Goal: Task Accomplishment & Management: Manage account settings

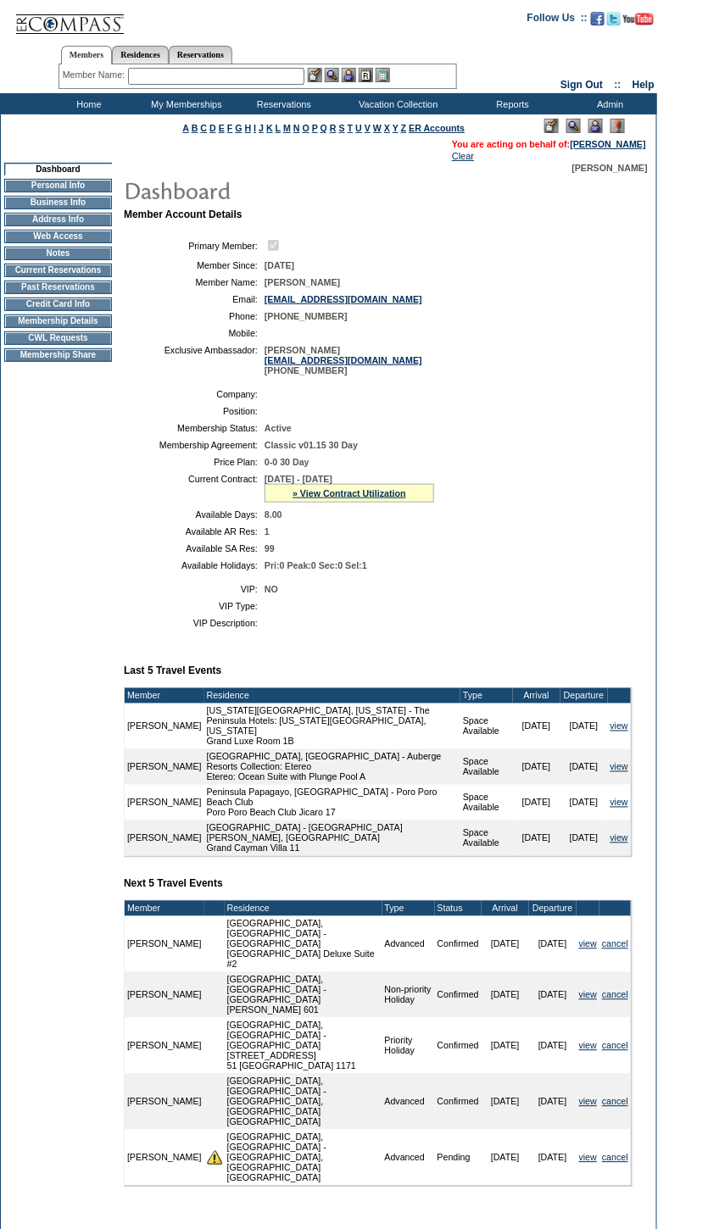
click at [70, 325] on td "Membership Details" at bounding box center [58, 322] width 108 height 14
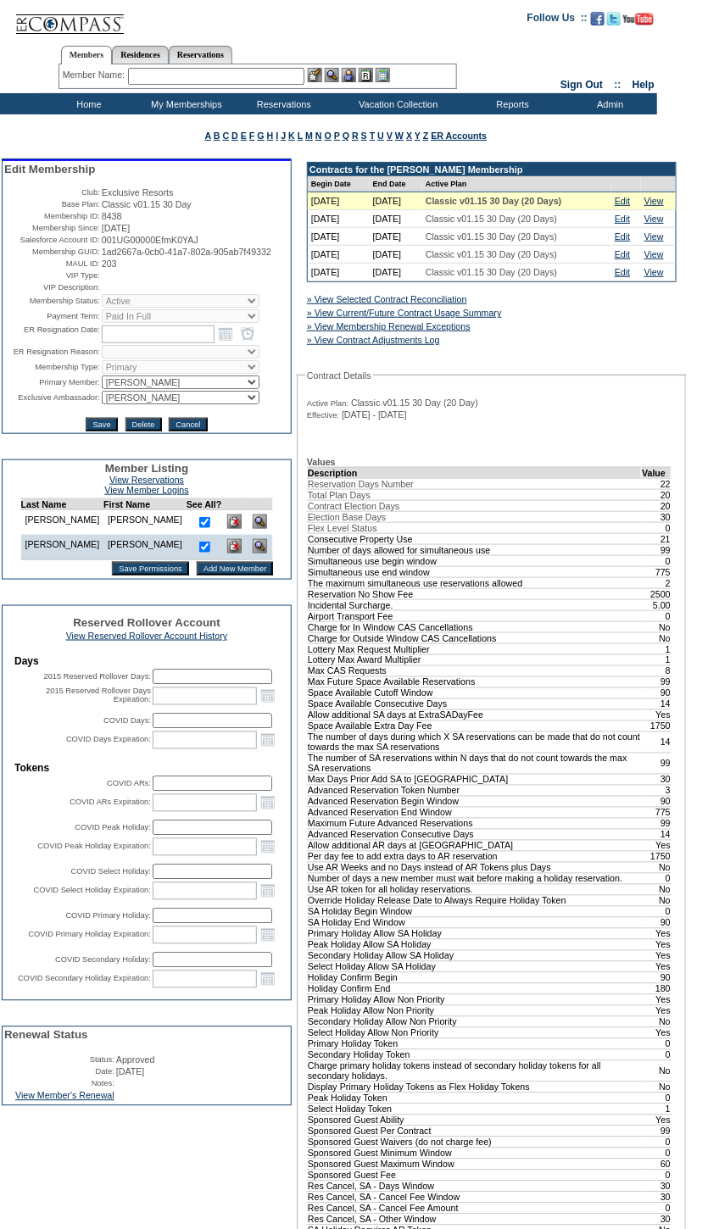
scroll to position [539, 0]
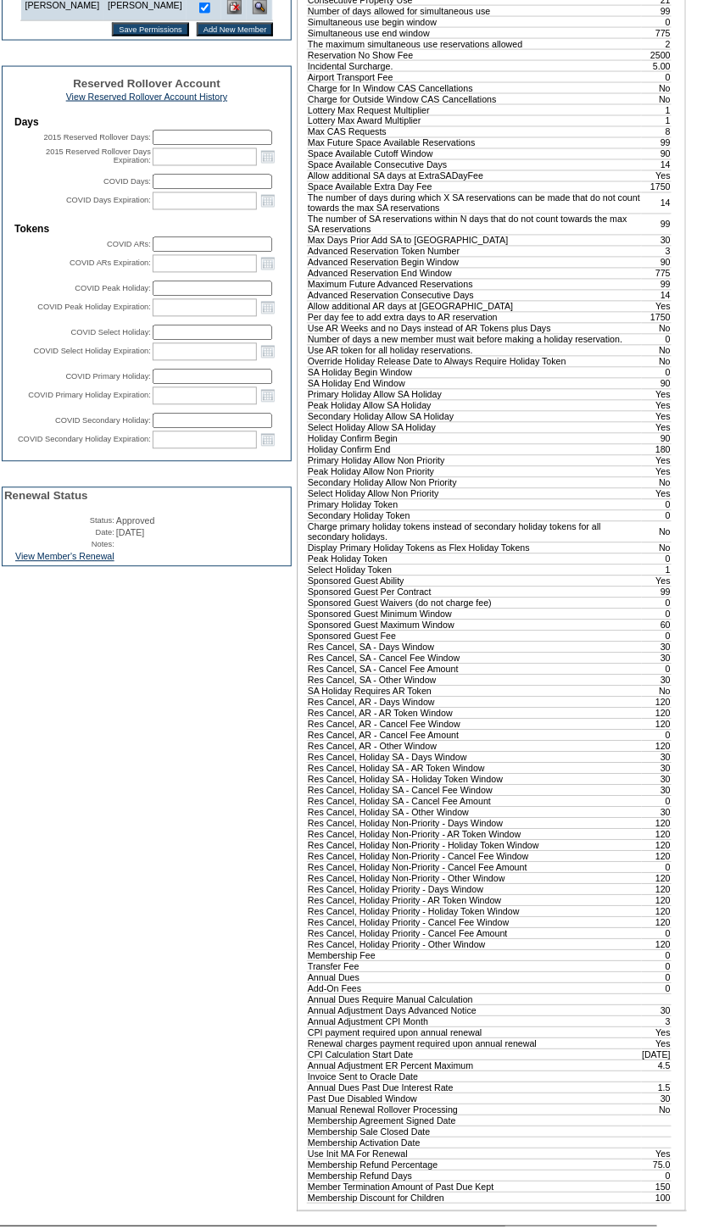
drag, startPoint x: 309, startPoint y: 475, endPoint x: 666, endPoint y: 471, distance: 357.8
click at [654, 466] on tbody "Description Value Reservation Days Number 22 Total Plan Days 20 Contract Electi…" at bounding box center [490, 566] width 364 height 1276
click at [673, 473] on td "Values Description Value Reservation Days Number 22 Total Plan Days 20 Contract…" at bounding box center [492, 561] width 370 height 1287
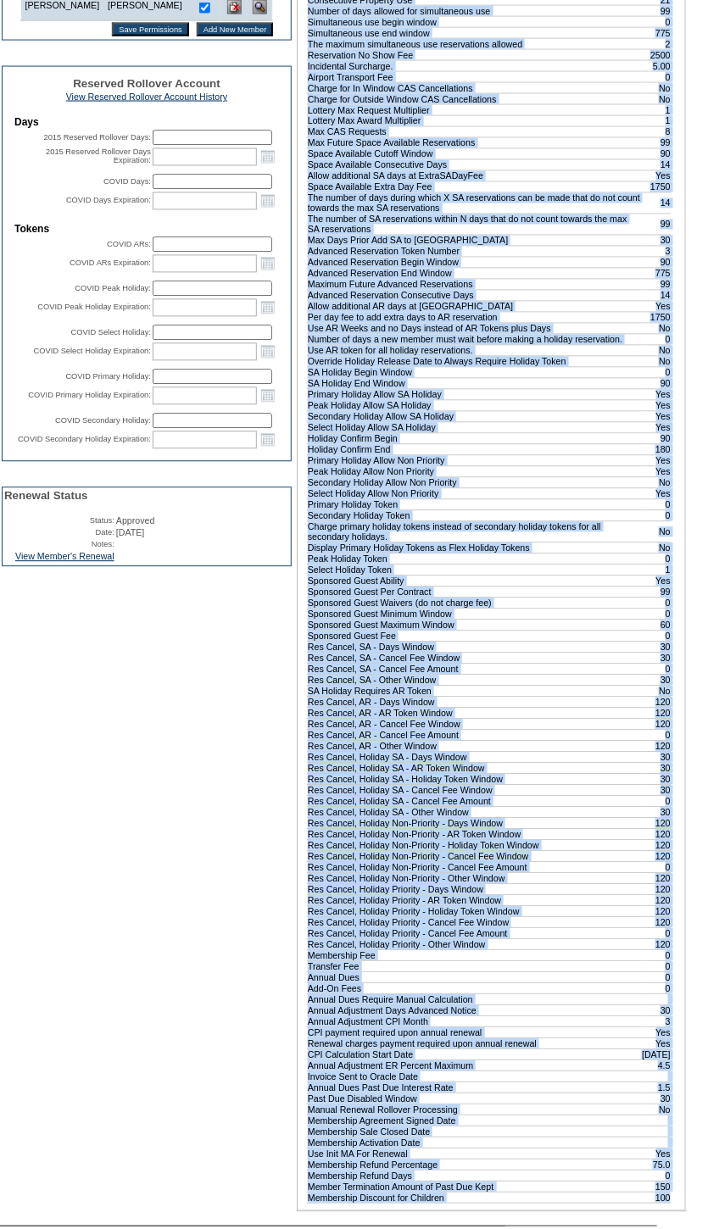
click at [673, 473] on td "Values Description Value Reservation Days Number 22 Total Plan Days 20 Contract…" at bounding box center [492, 561] width 370 height 1287
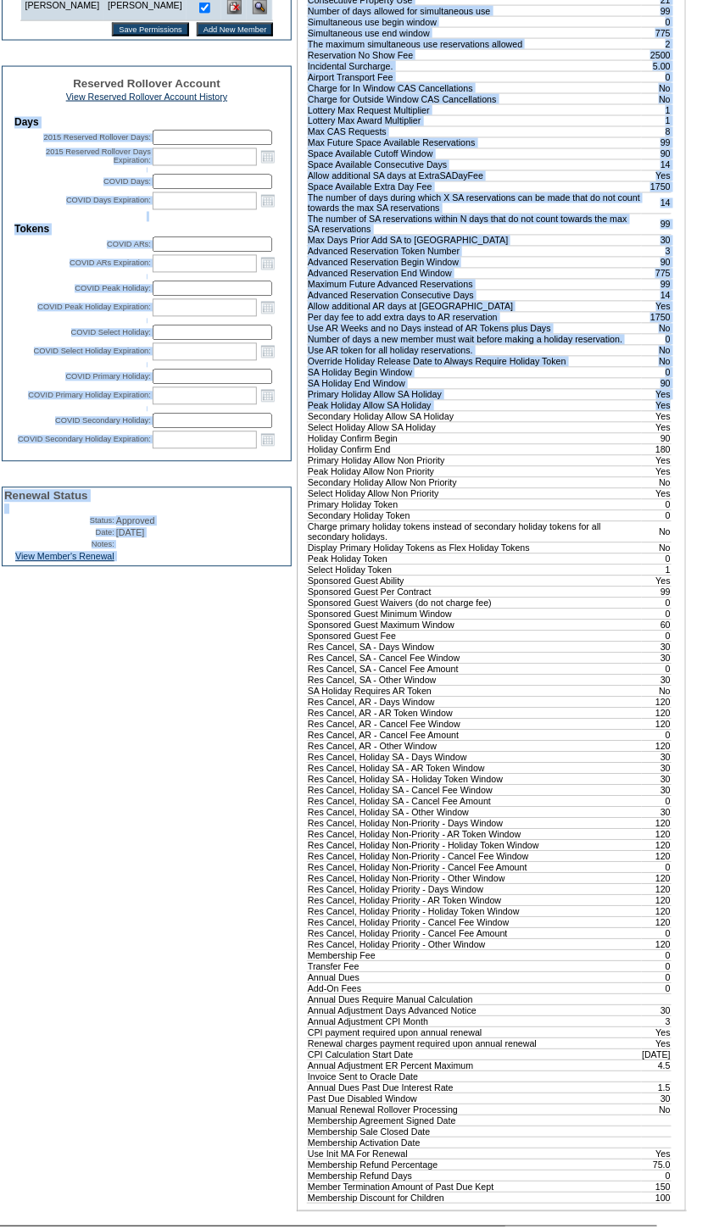
drag, startPoint x: 668, startPoint y: 475, endPoint x: 284, endPoint y: 474, distance: 384.1
click at [284, 474] on tr "Edit Membership Club: Exclusive Resorts Base Plan: Classic v01.15 30 Day Member…" at bounding box center [346, 417] width 688 height 1596
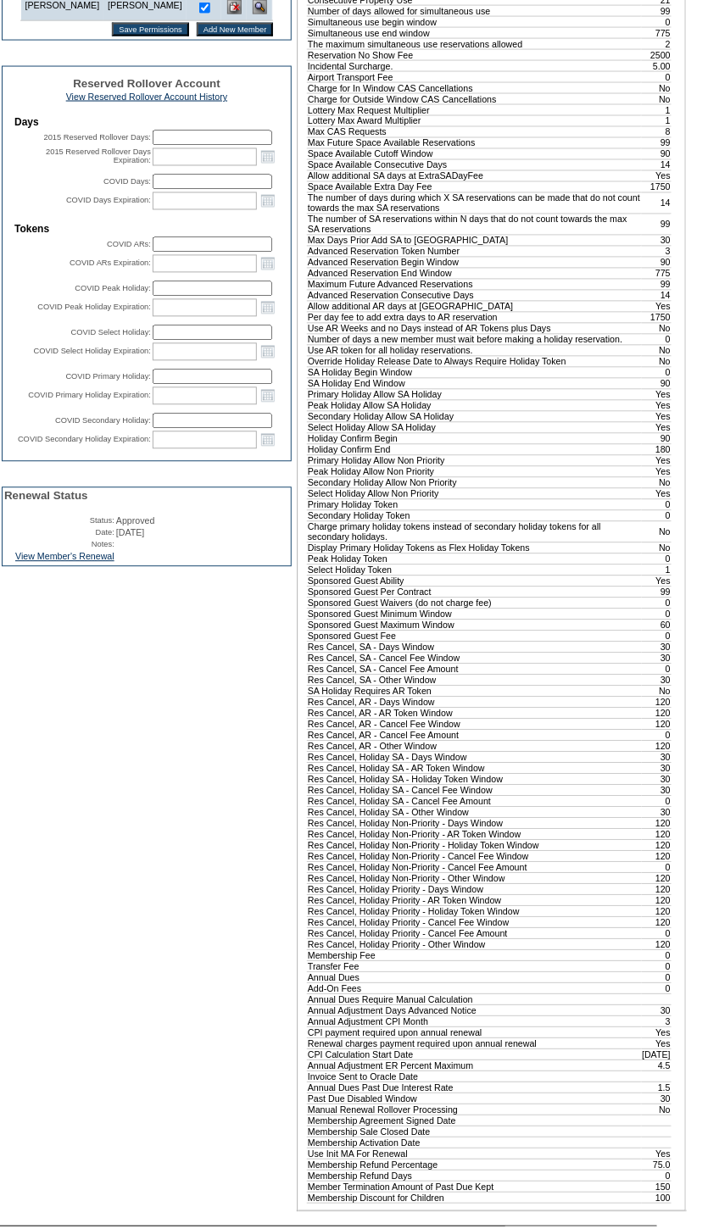
click at [481, 455] on td "Holiday Confirm End" at bounding box center [475, 449] width 334 height 11
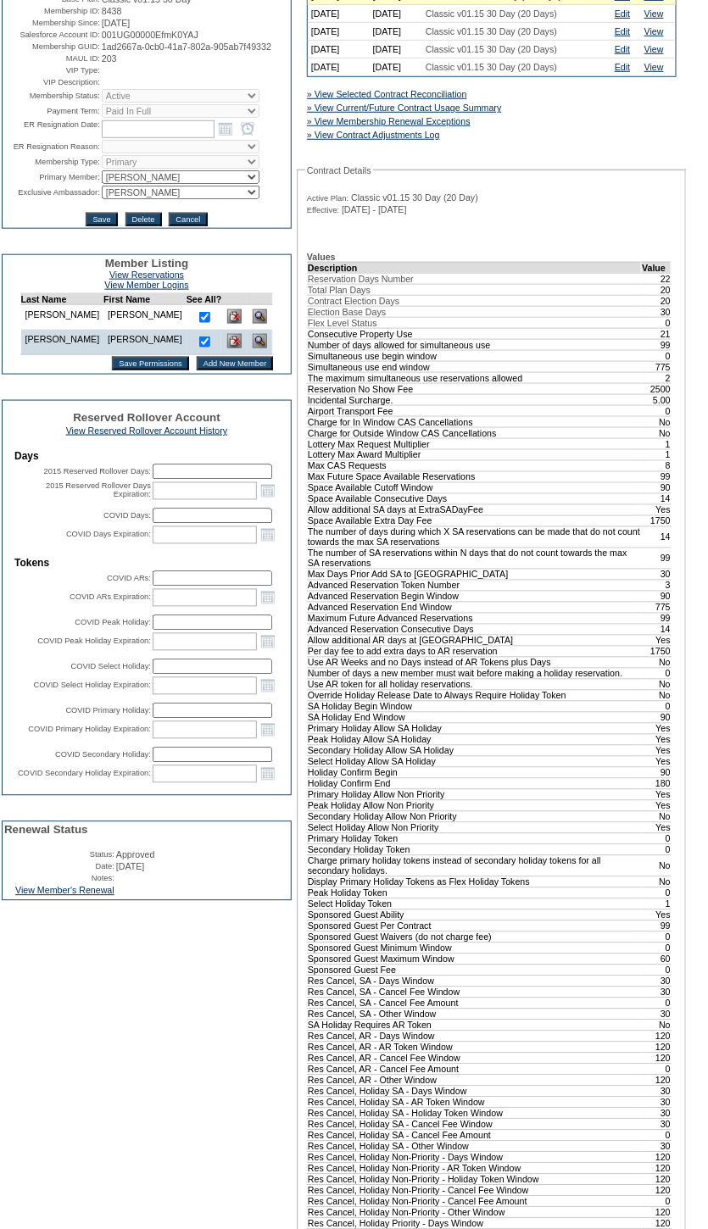
scroll to position [0, 0]
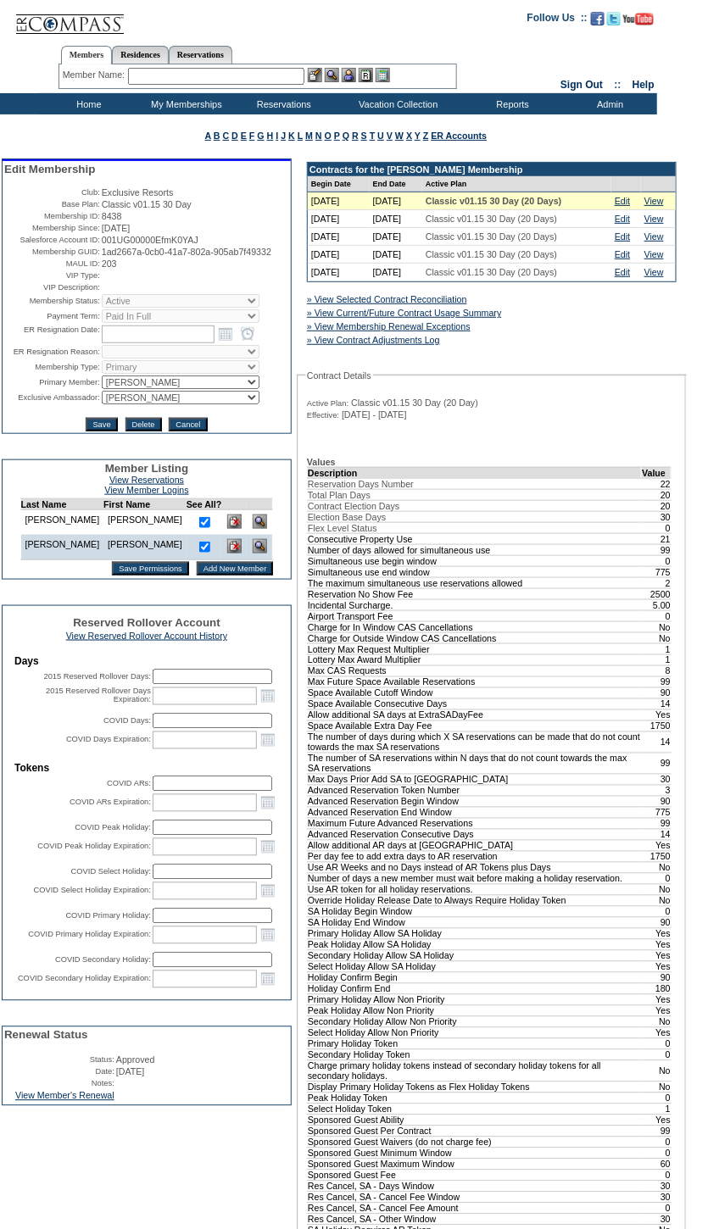
click at [250, 70] on input "text" at bounding box center [216, 76] width 176 height 17
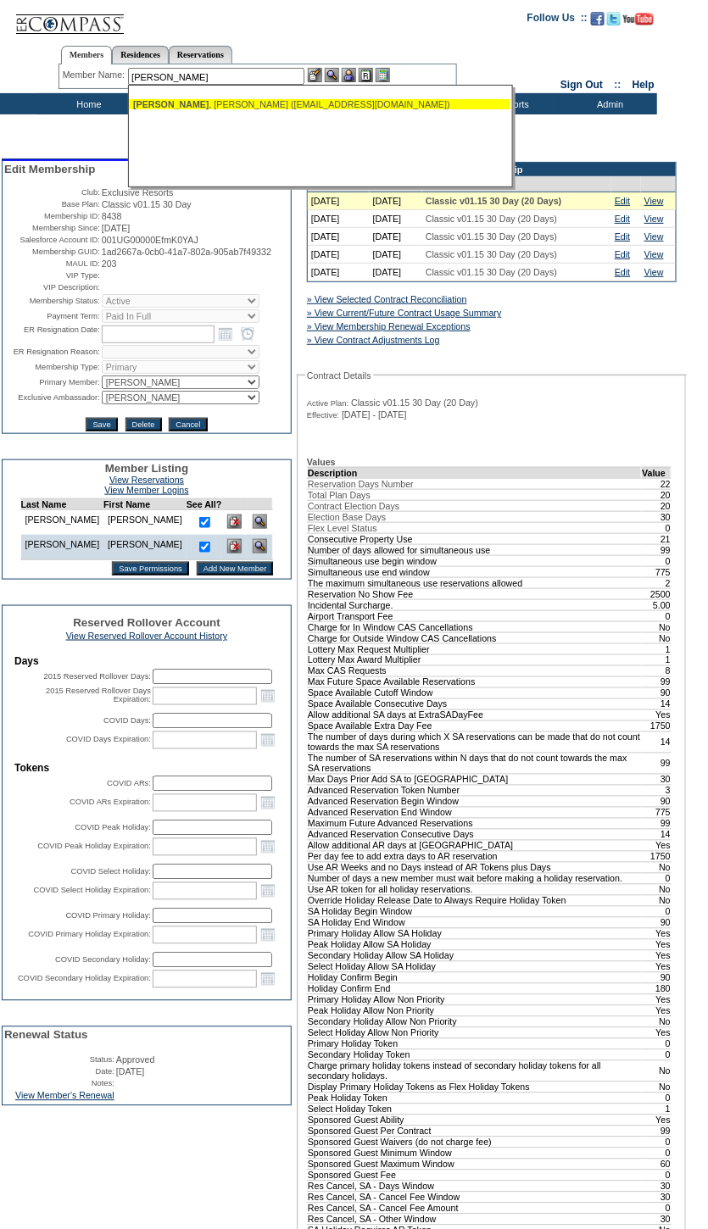
drag, startPoint x: 261, startPoint y: 103, endPoint x: 343, endPoint y: 89, distance: 83.5
click at [263, 104] on div "[PERSON_NAME] ([EMAIL_ADDRESS][DOMAIN_NAME])" at bounding box center [319, 104] width 373 height 10
type input "[PERSON_NAME] ([EMAIL_ADDRESS][DOMAIN_NAME])"
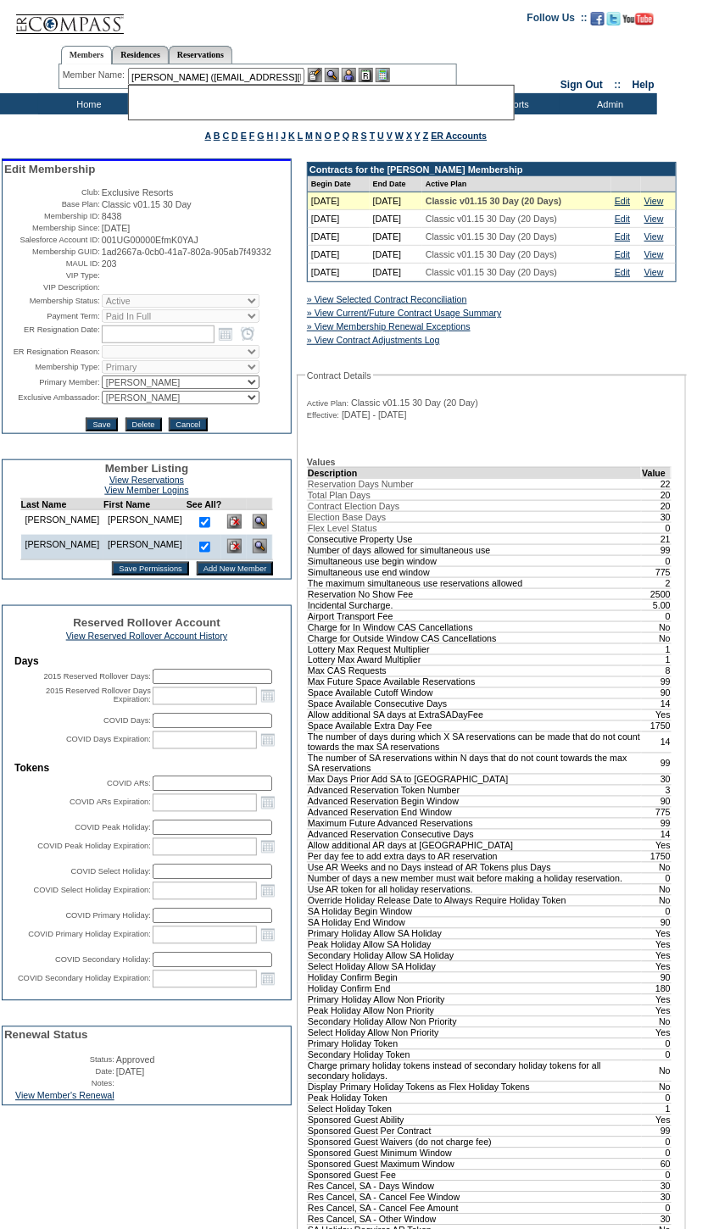
click at [351, 75] on img at bounding box center [349, 75] width 14 height 14
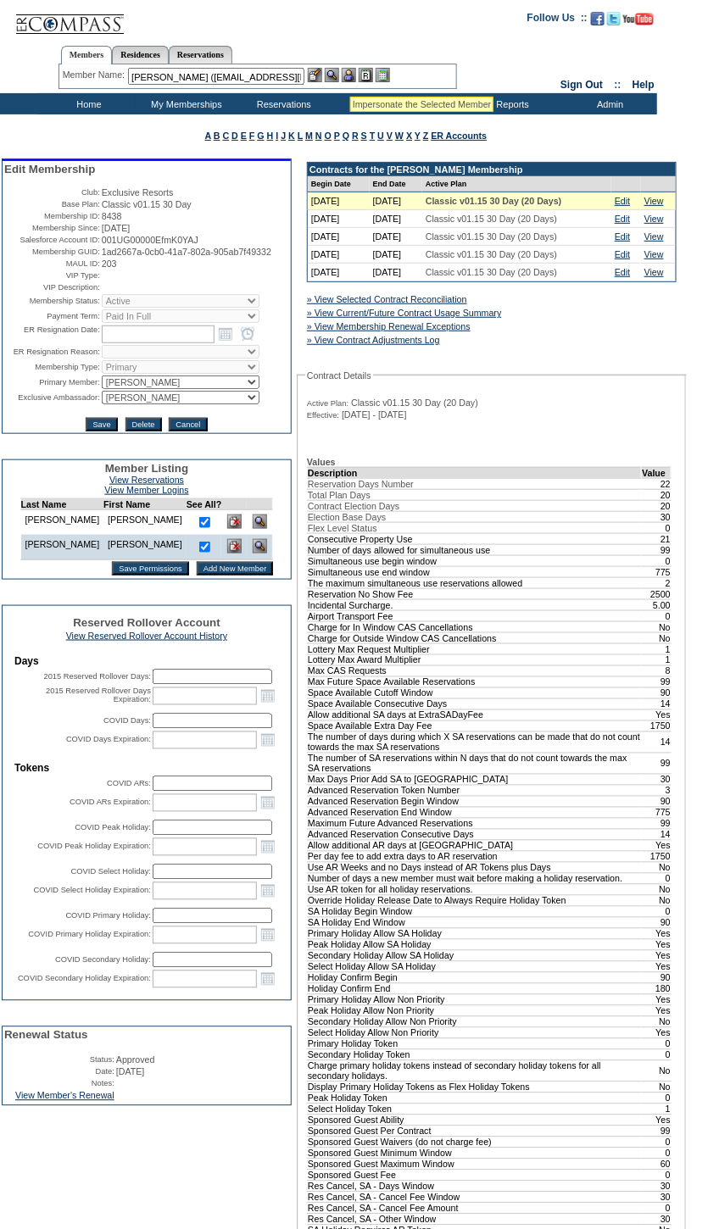
click at [338, 73] on img at bounding box center [332, 75] width 14 height 14
